Goal: Task Accomplishment & Management: Manage account settings

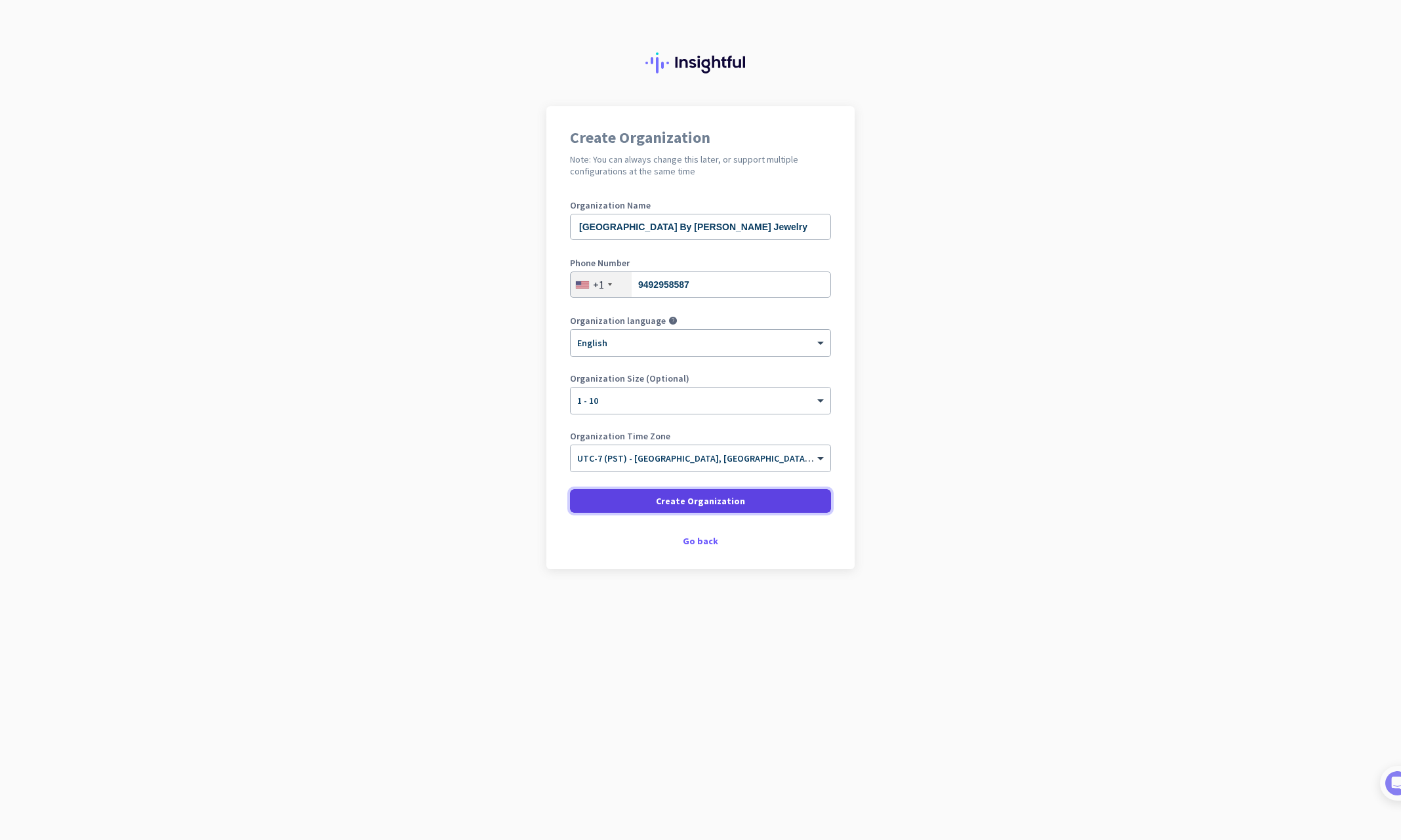
click at [690, 502] on span "Create Organization" at bounding box center [700, 500] width 89 height 13
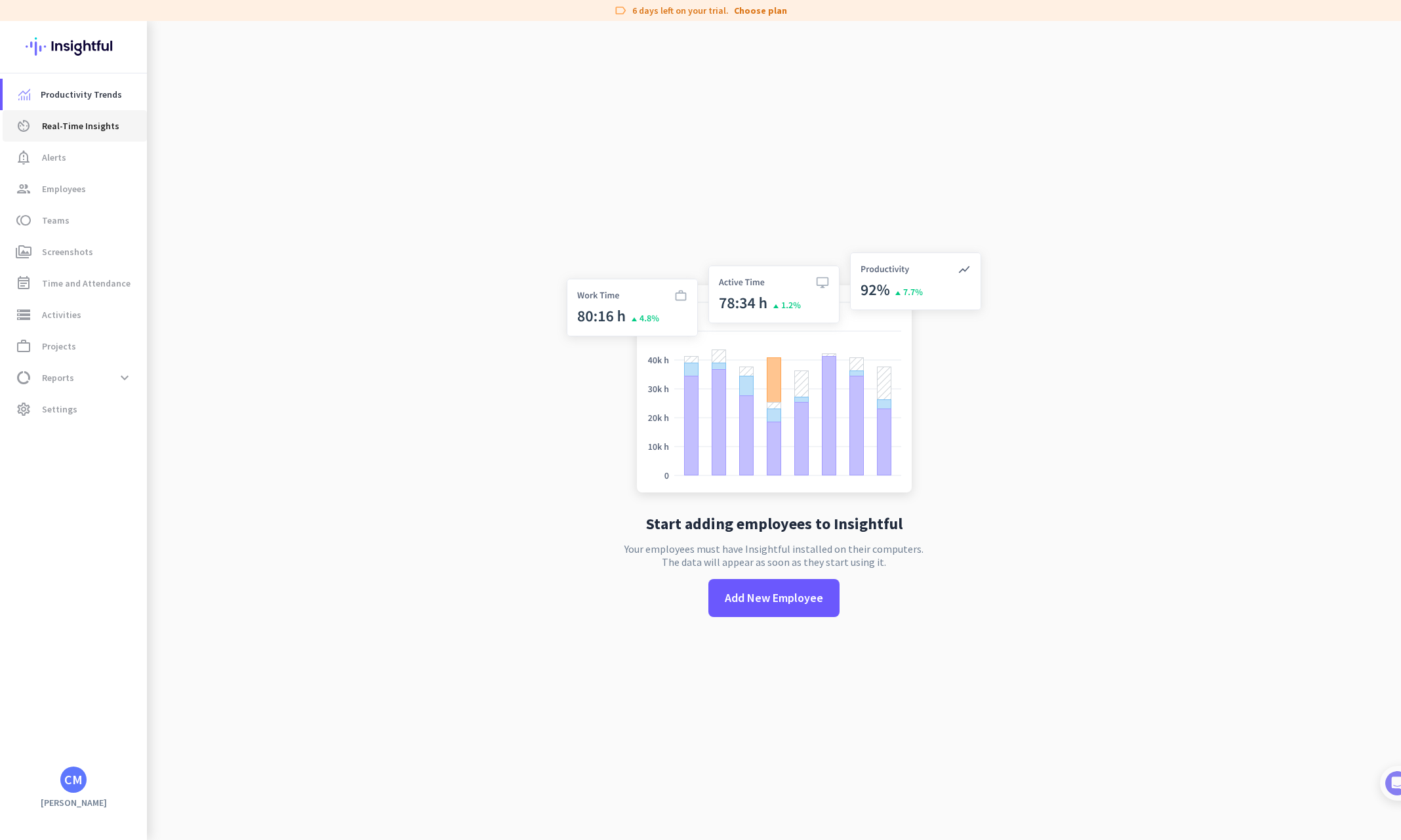
click at [61, 134] on link "av_timer Real-Time Insights" at bounding box center [75, 125] width 144 height 31
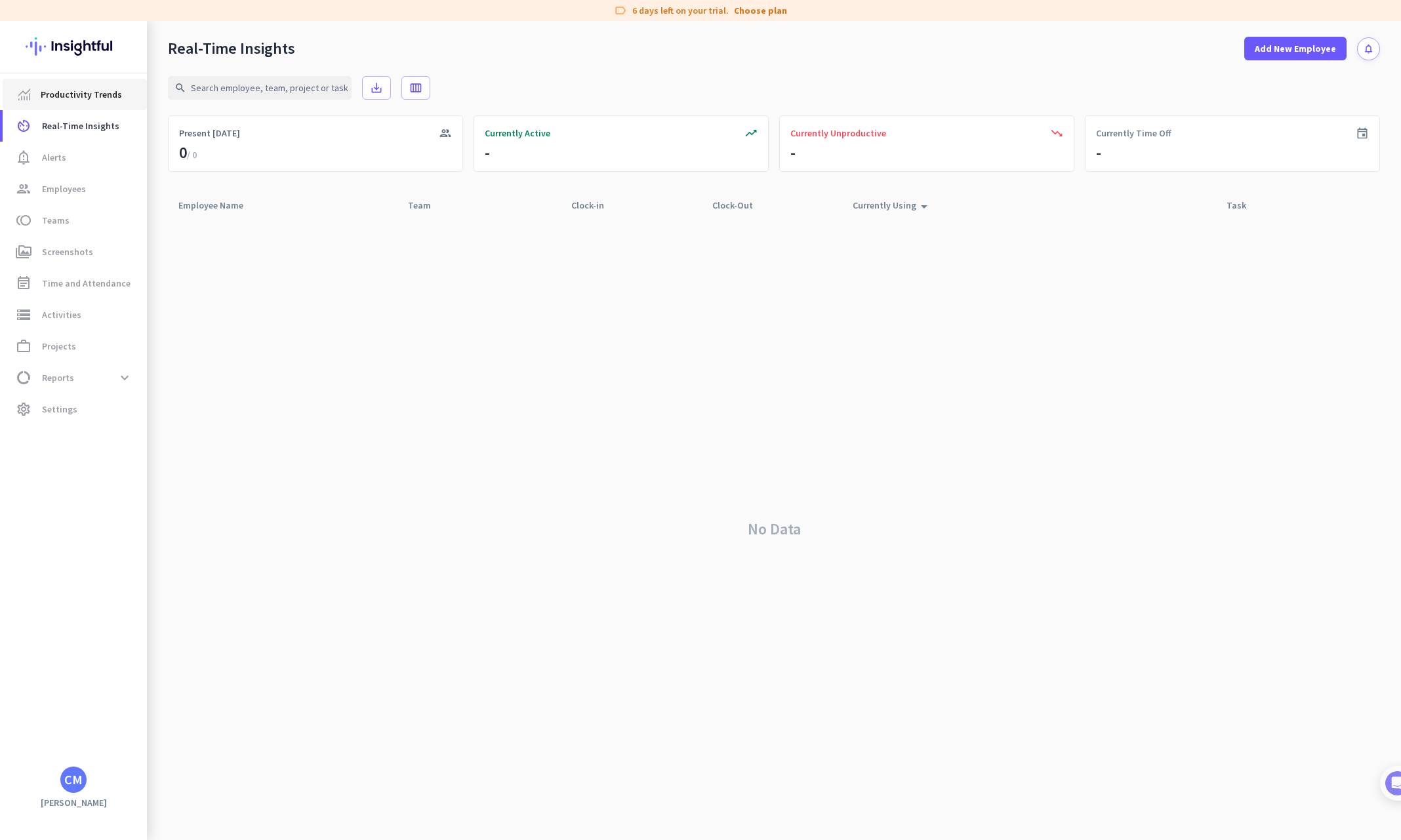
click at [61, 86] on span "Productivity Trends" at bounding box center [81, 94] width 81 height 16
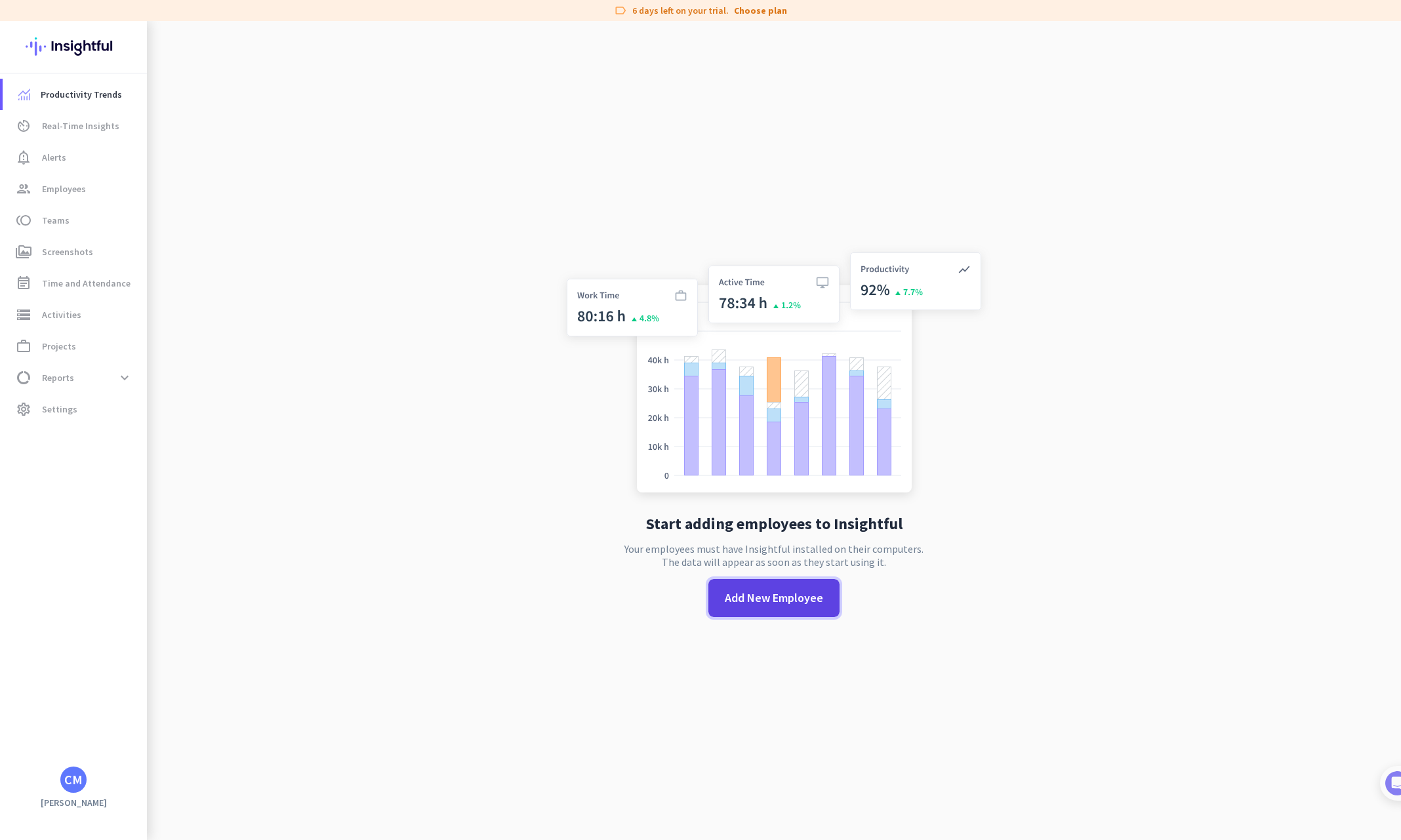
click at [786, 600] on span "Add New Employee" at bounding box center [774, 598] width 98 height 17
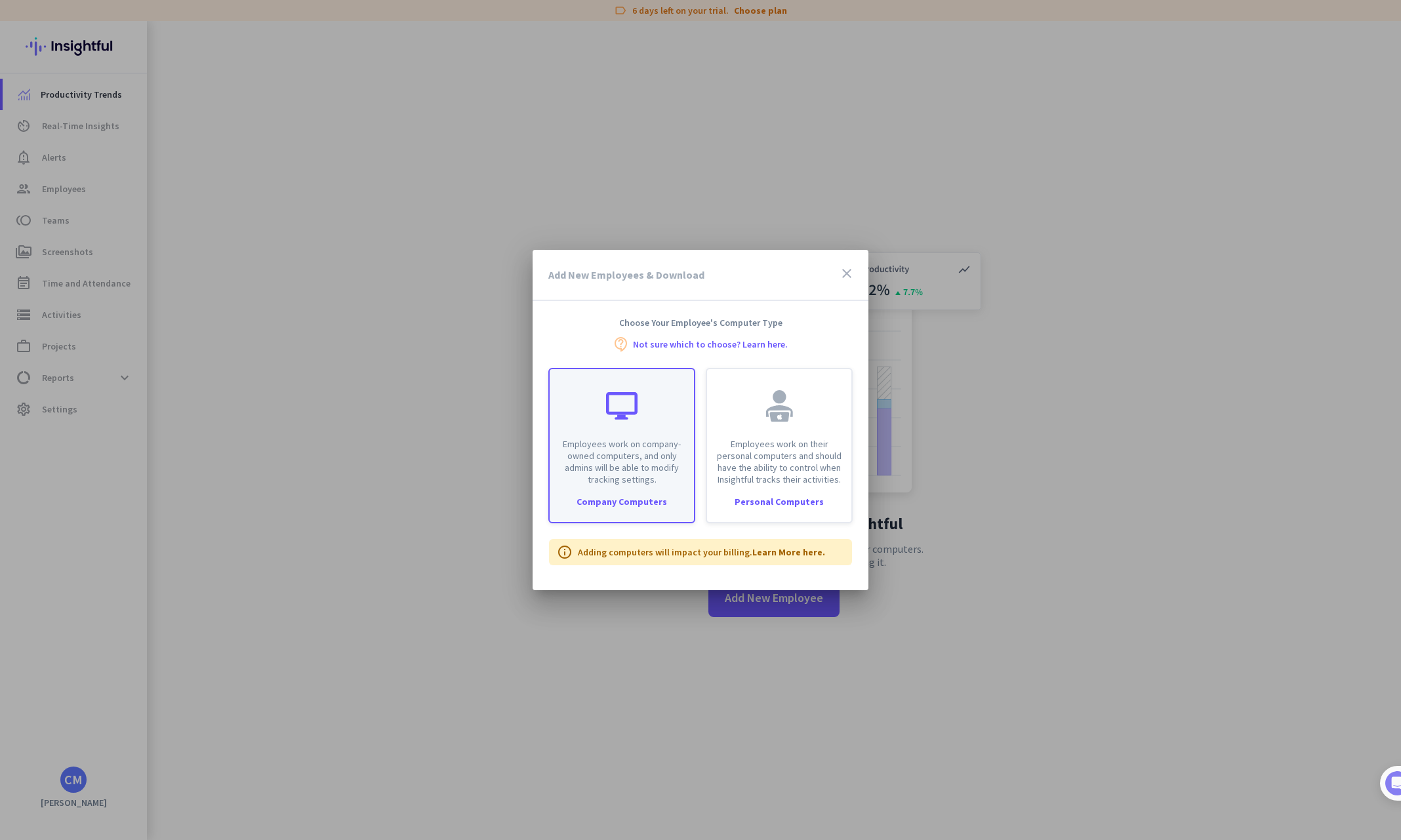
click at [641, 461] on p "Employees work on company-owned computers, and only admins will be able to modi…" at bounding box center [622, 461] width 129 height 47
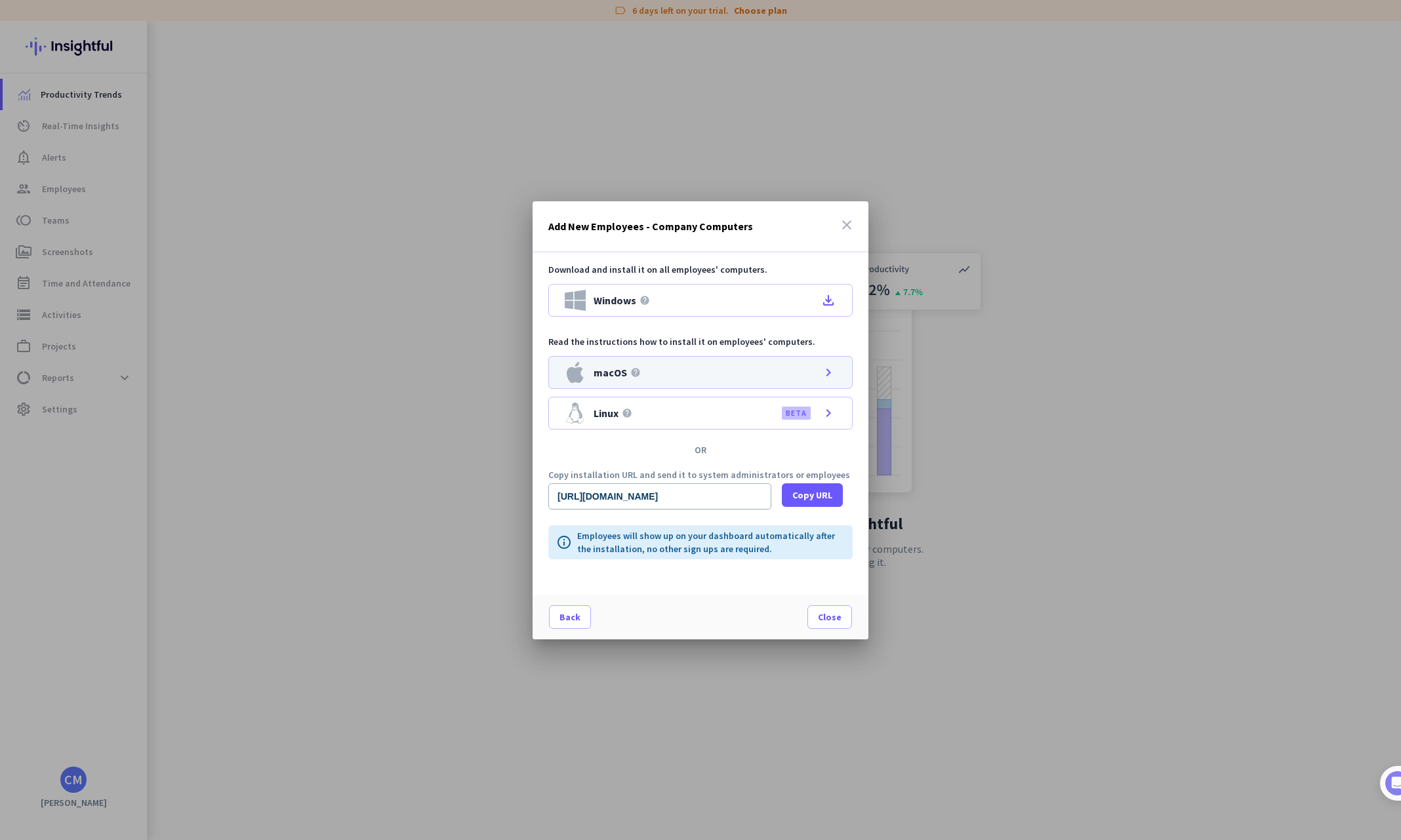
click at [770, 366] on div "macOS help chevron_right" at bounding box center [700, 372] width 304 height 33
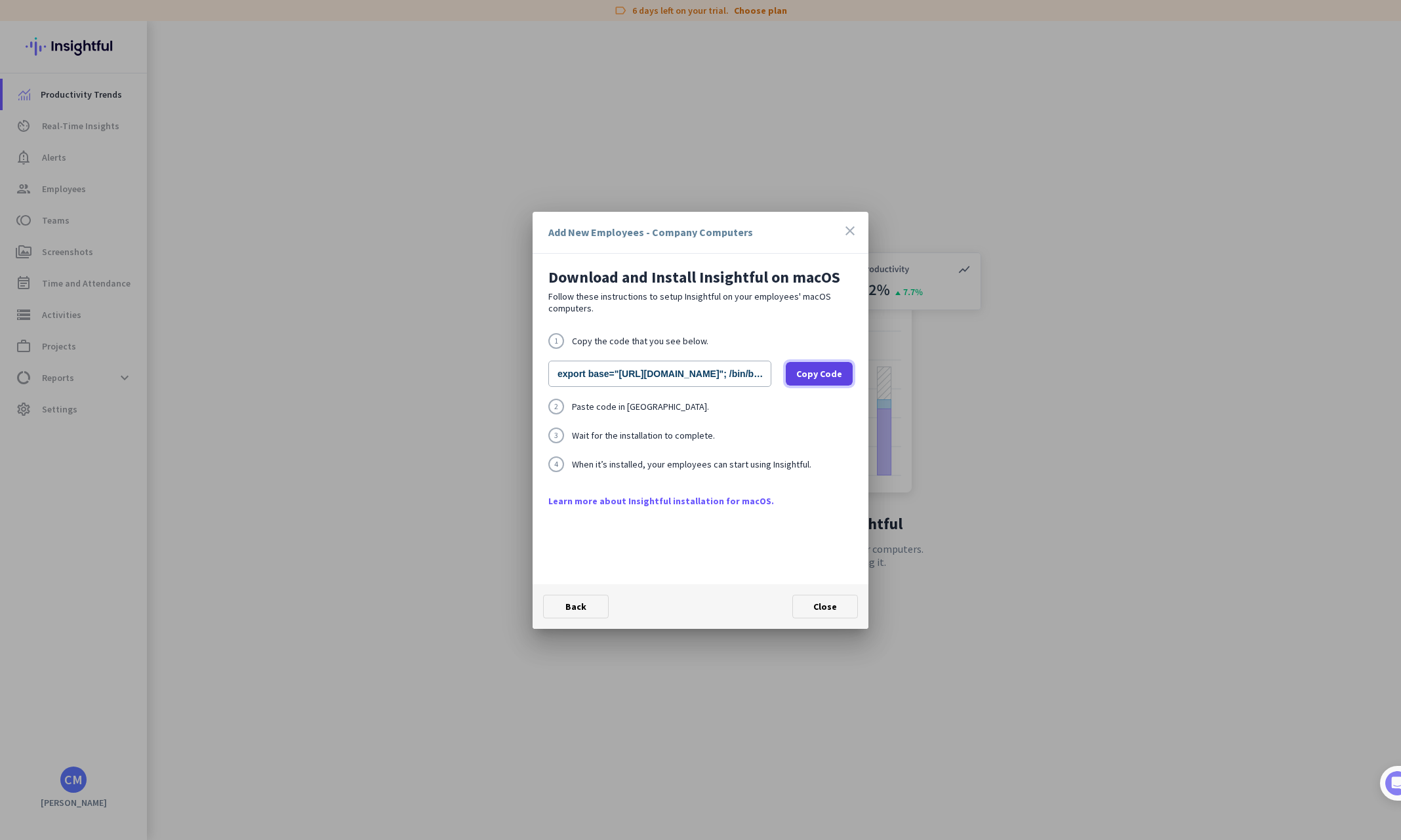
click at [809, 379] on span "Copy Code" at bounding box center [820, 374] width 46 height 13
click at [824, 373] on span "Copy Code" at bounding box center [820, 374] width 46 height 13
click at [824, 611] on span "Close" at bounding box center [825, 606] width 24 height 12
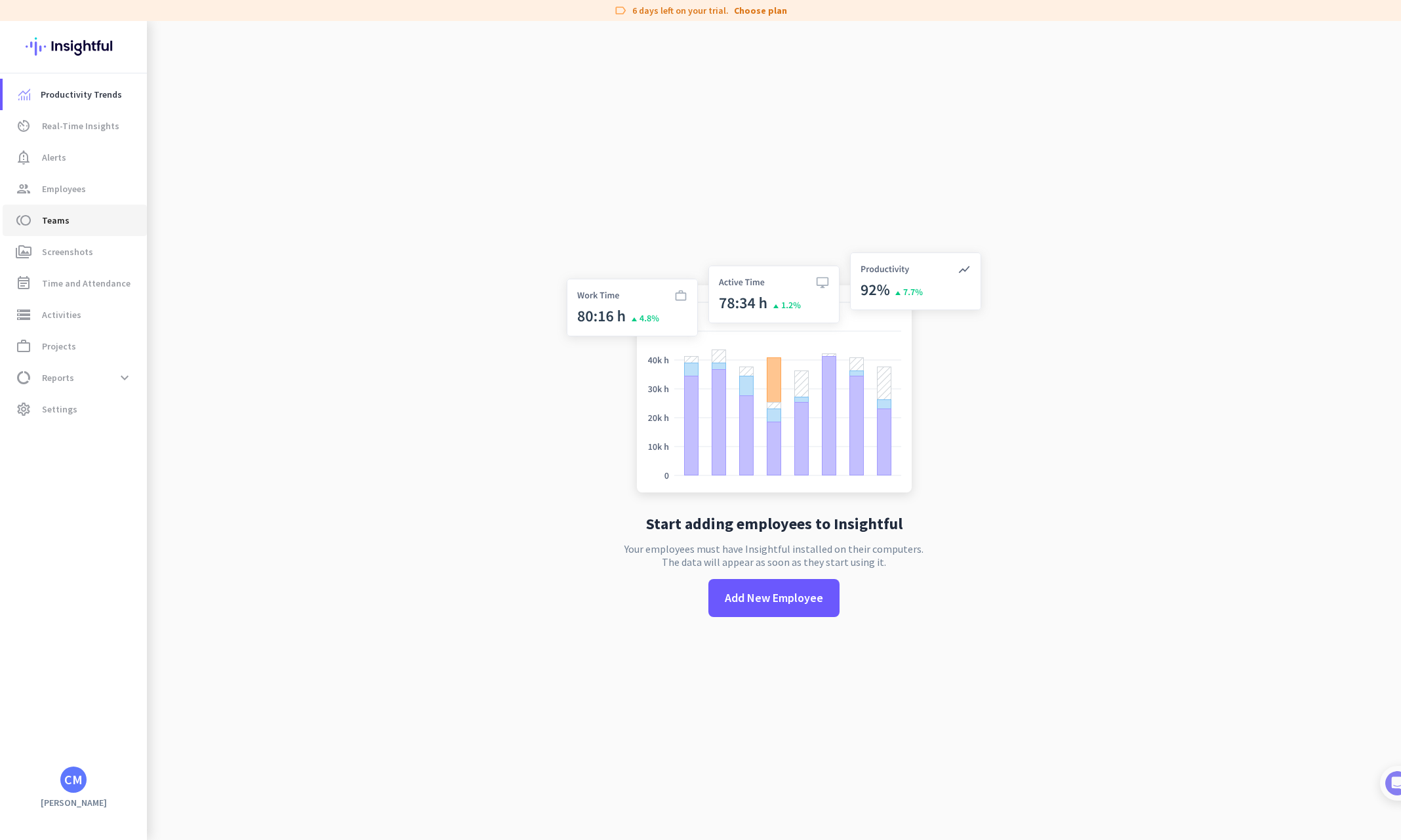
click at [58, 213] on span "Teams" at bounding box center [56, 220] width 28 height 16
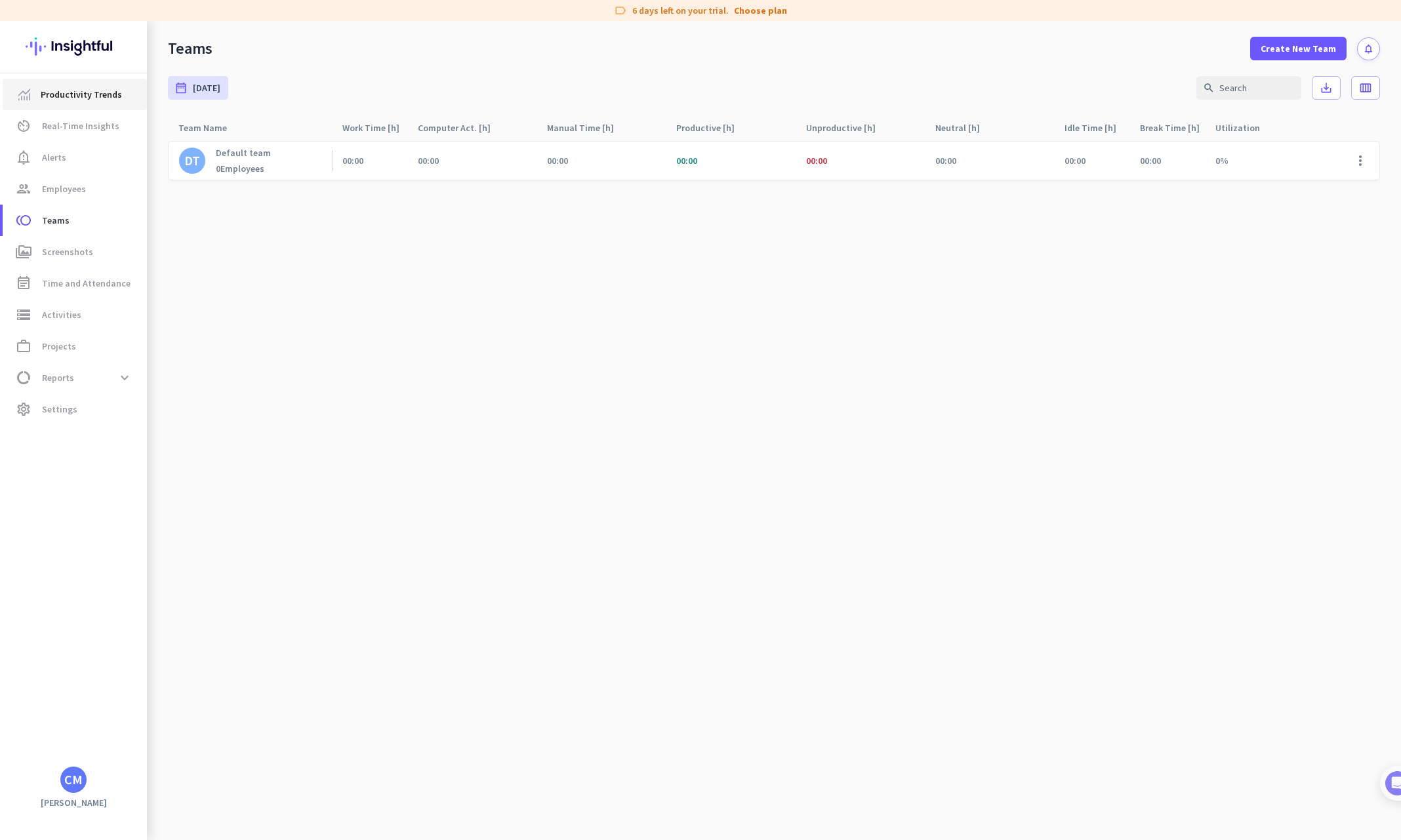
click at [87, 95] on span "Productivity Trends" at bounding box center [81, 94] width 81 height 16
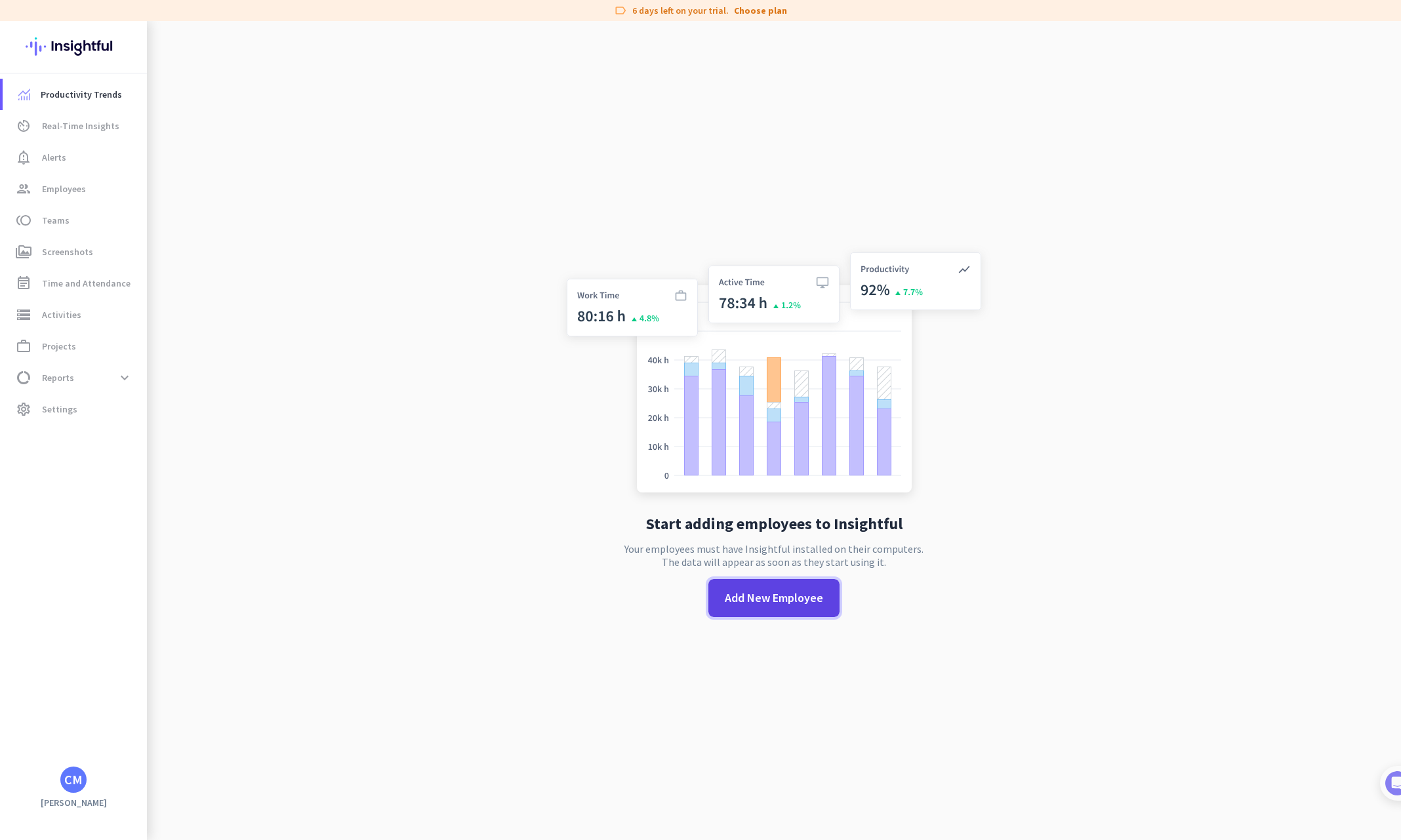
click at [791, 596] on span "Add New Employee" at bounding box center [774, 598] width 98 height 17
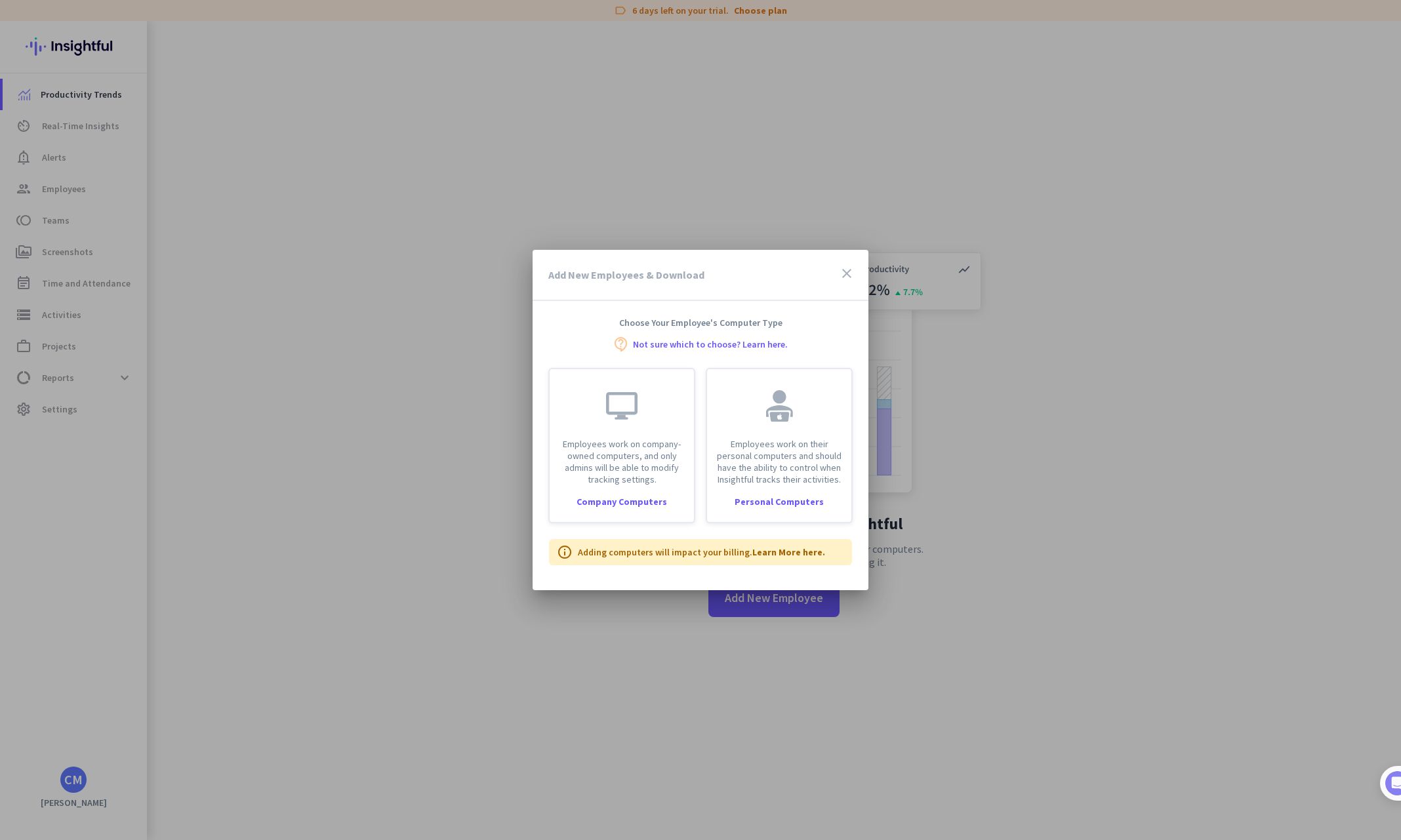
click at [844, 271] on icon "close" at bounding box center [847, 274] width 16 height 16
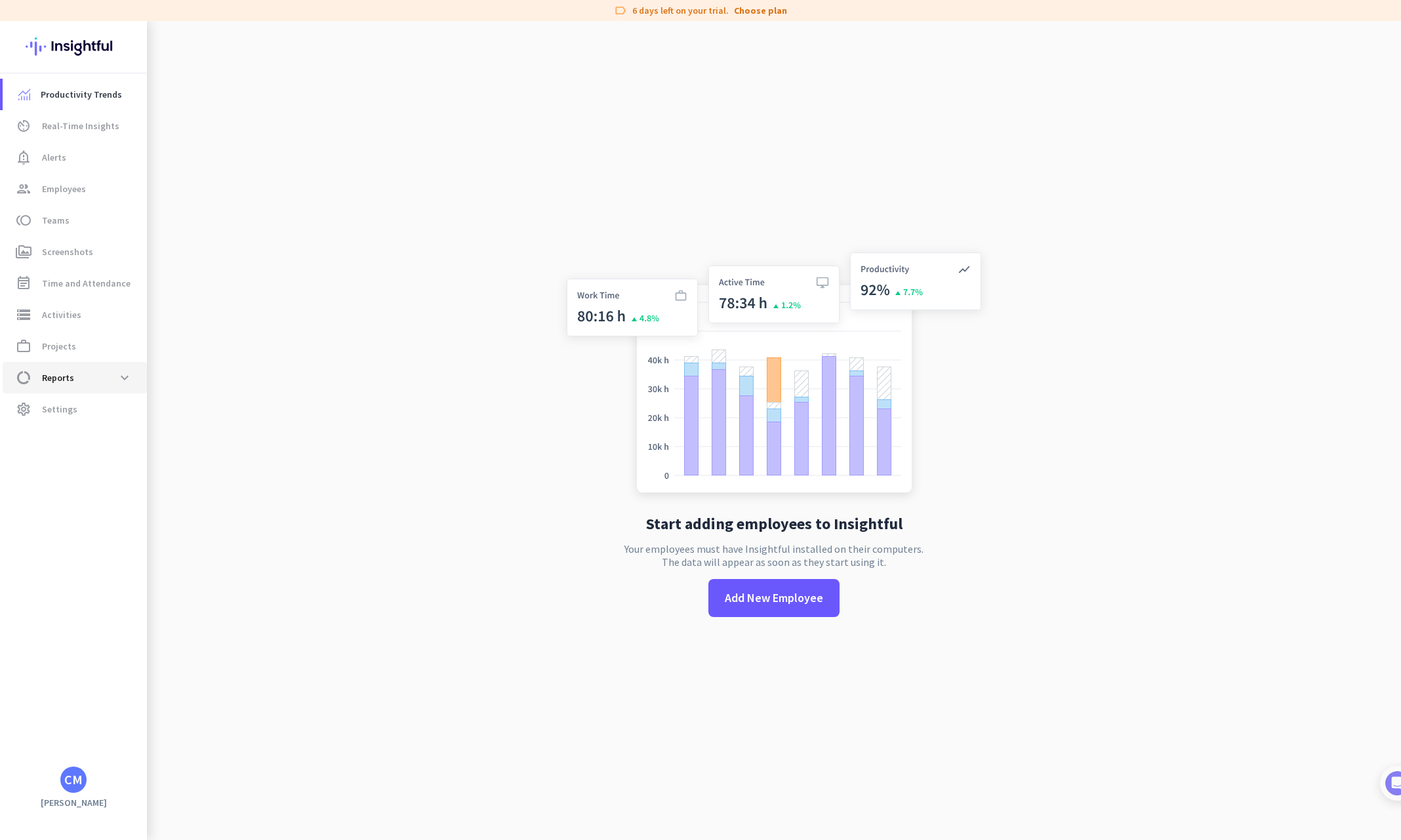
click at [79, 381] on span "data_usage Reports expand_more" at bounding box center [75, 378] width 123 height 24
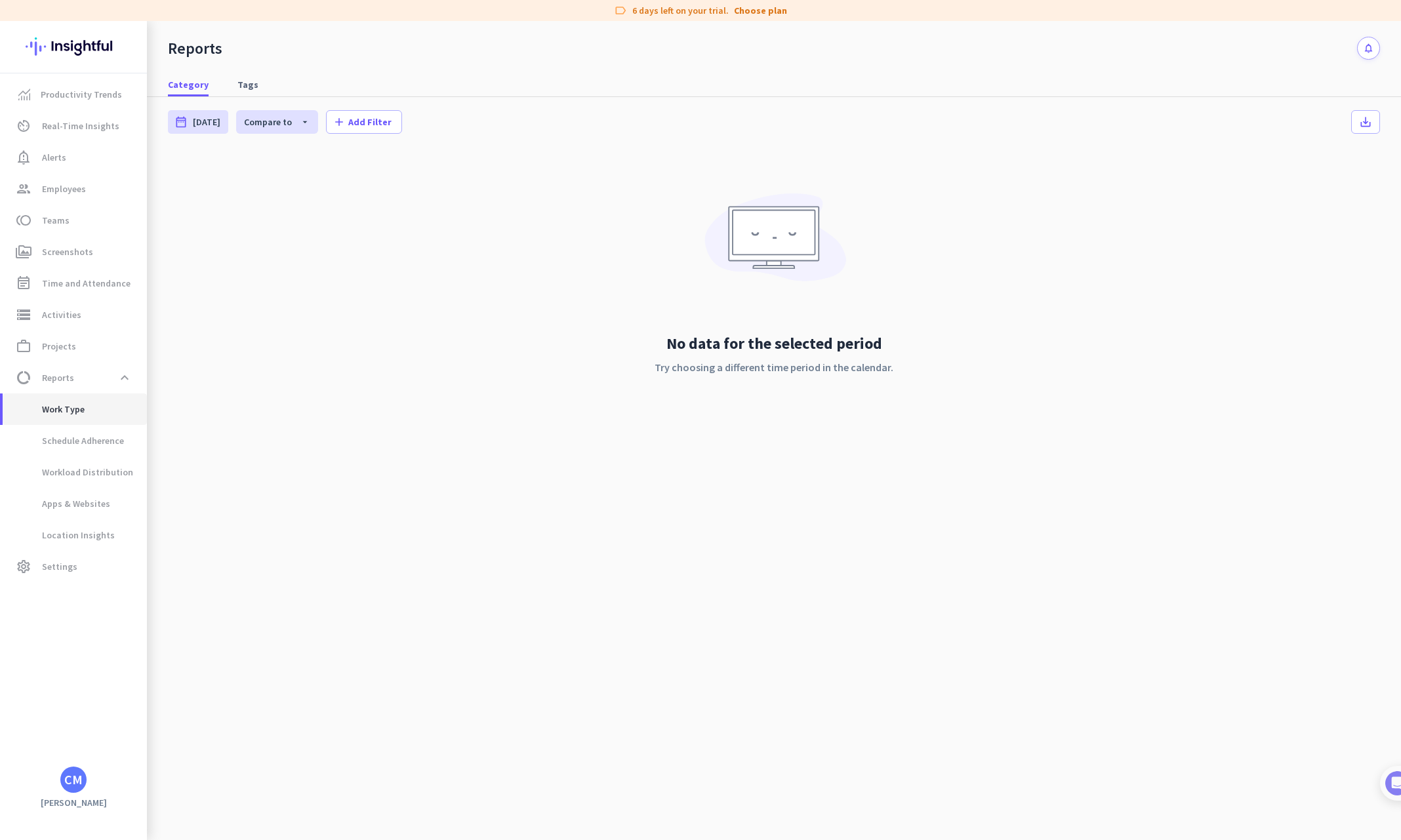
click at [91, 410] on span "Work Type" at bounding box center [75, 409] width 123 height 31
click at [63, 190] on span "Employees" at bounding box center [63, 189] width 44 height 16
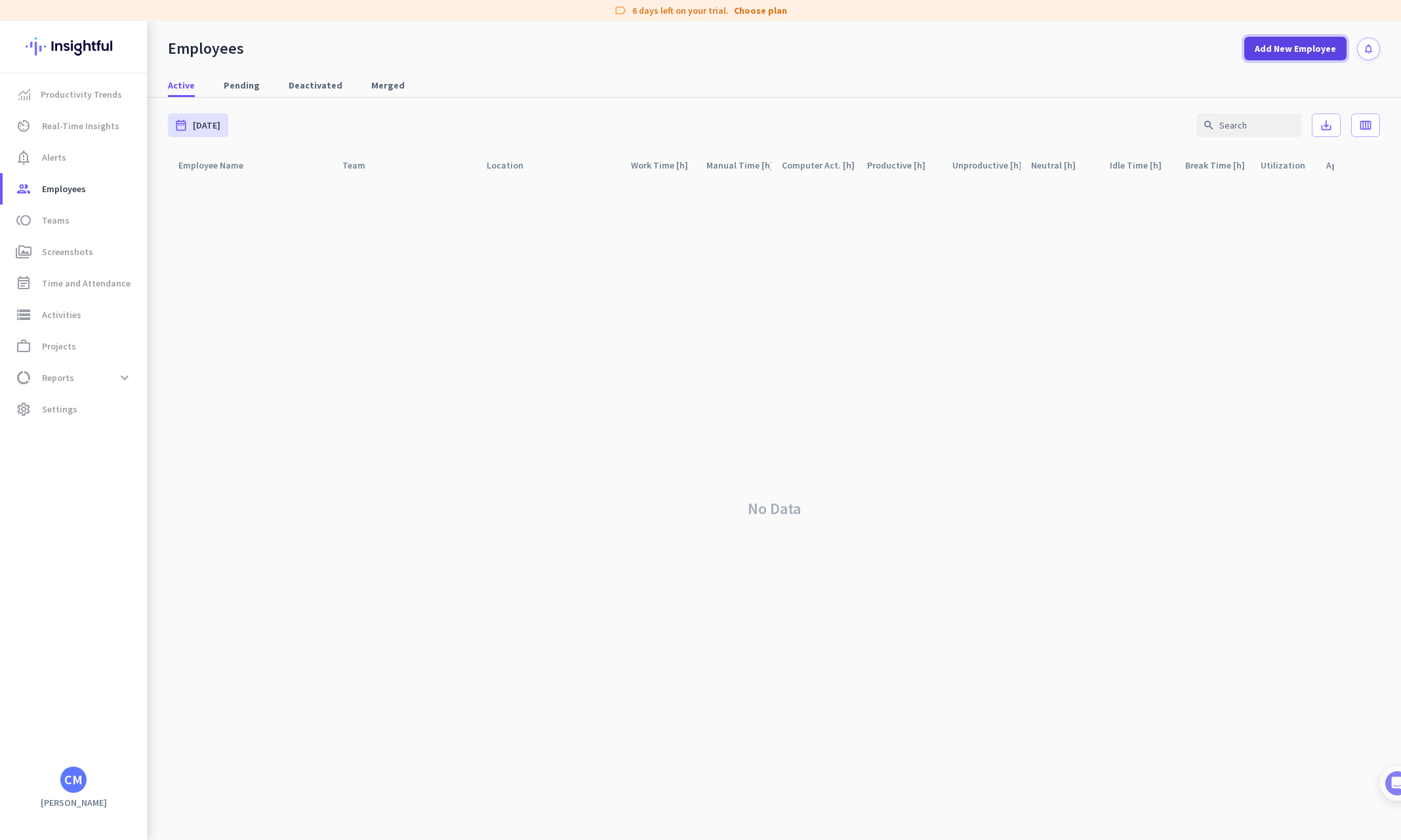
click at [1309, 53] on span "Add New Employee" at bounding box center [1295, 48] width 81 height 13
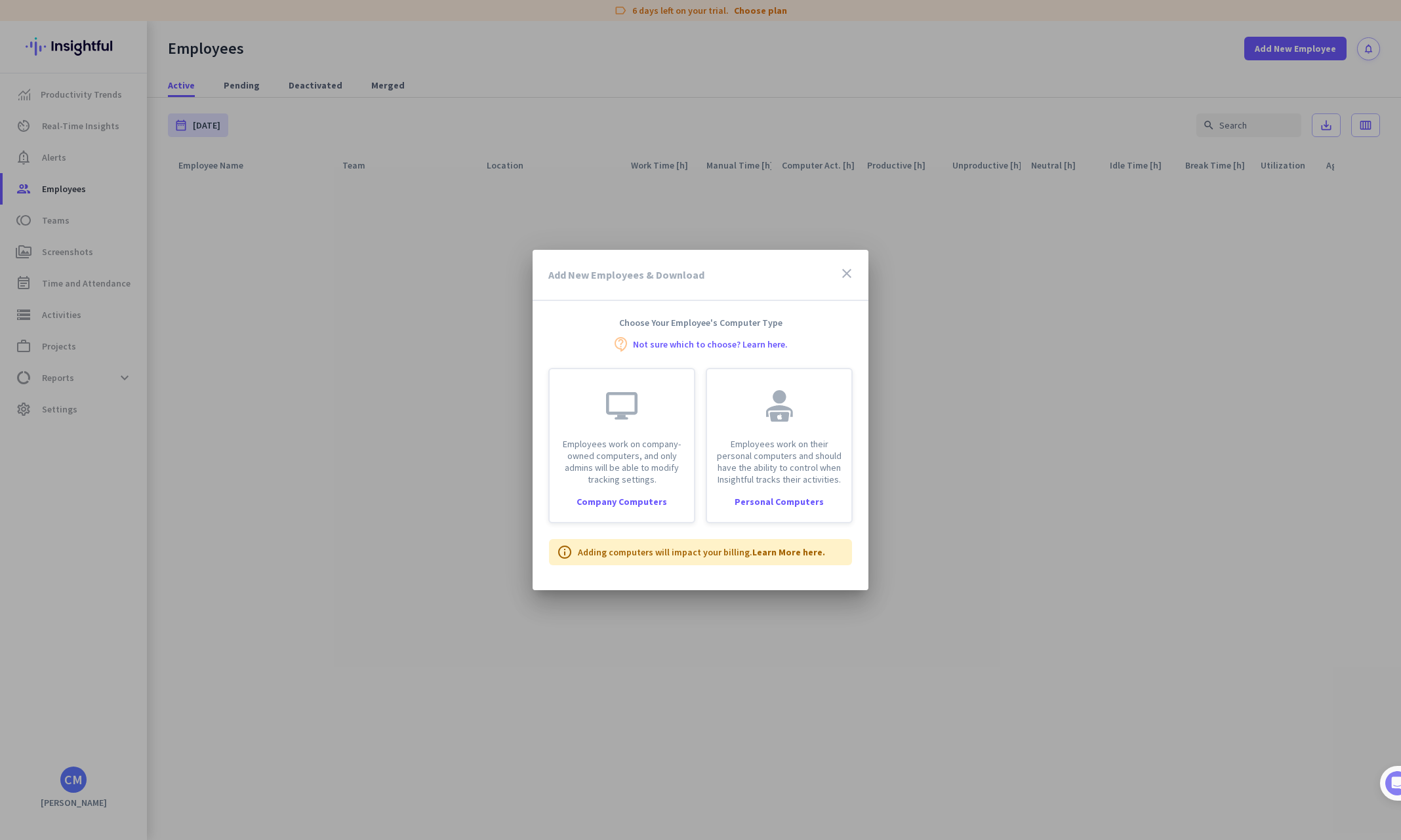
click at [848, 276] on icon "close" at bounding box center [847, 274] width 16 height 16
